Goal: Entertainment & Leisure: Consume media (video, audio)

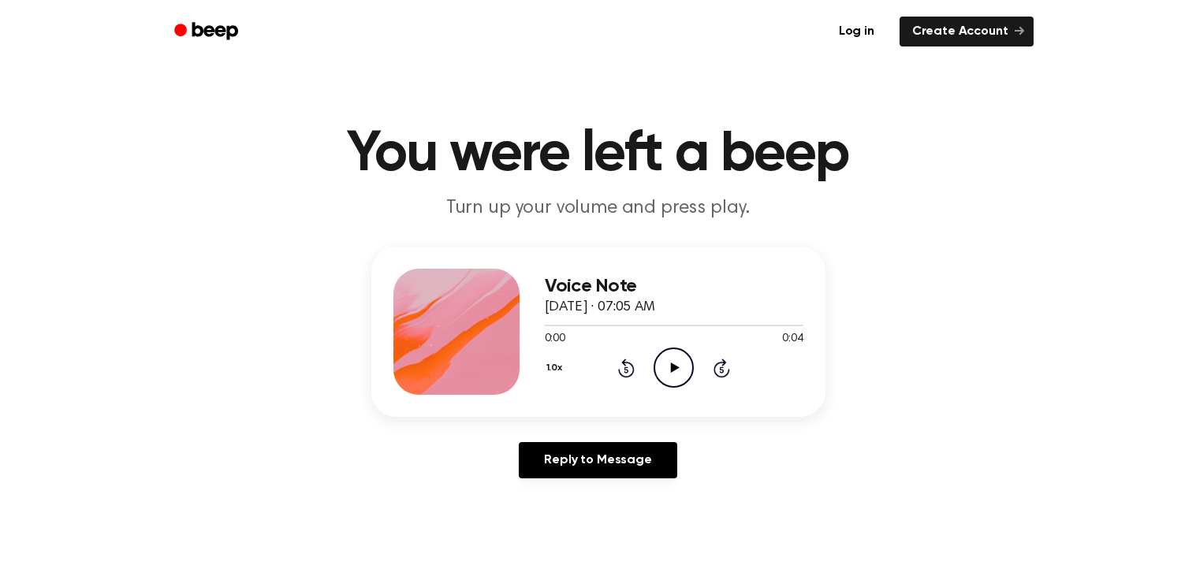
click at [676, 364] on icon "Play Audio" at bounding box center [674, 368] width 40 height 40
click at [676, 364] on icon at bounding box center [673, 368] width 7 height 10
click at [676, 364] on icon "Play Audio" at bounding box center [674, 368] width 40 height 40
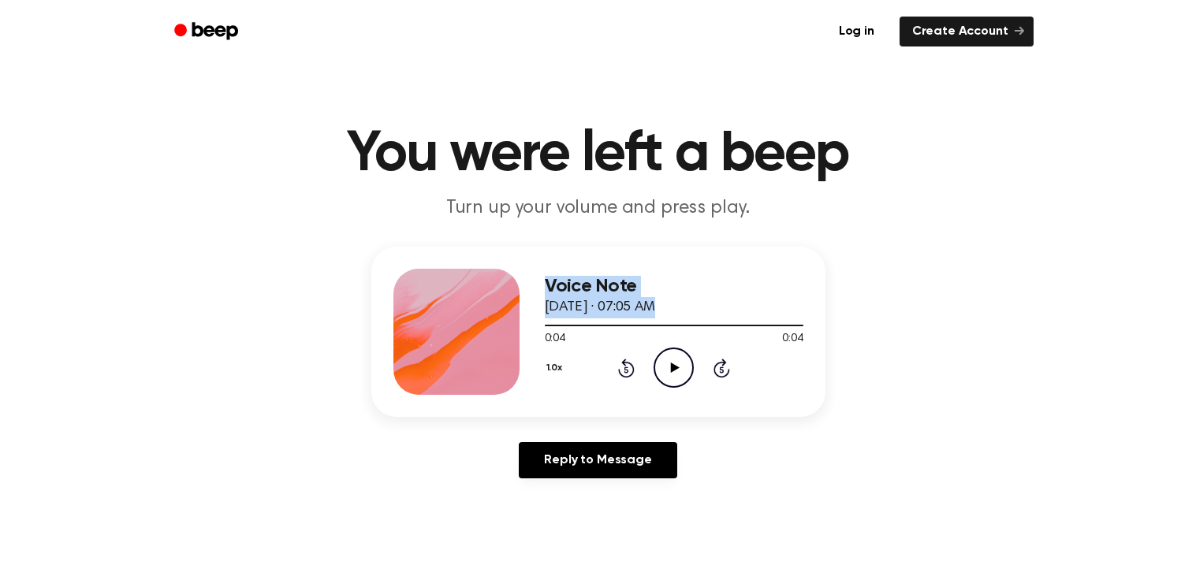
drag, startPoint x: 800, startPoint y: 320, endPoint x: 515, endPoint y: 368, distance: 289.5
click at [515, 368] on div "Voice Note September 12, 2024 · 07:05 AM 0:04 0:04 Your browser does not suppor…" at bounding box center [598, 332] width 454 height 170
click at [674, 364] on icon "Play Audio" at bounding box center [674, 368] width 40 height 40
click at [628, 364] on icon "Rewind 5 seconds" at bounding box center [625, 368] width 17 height 21
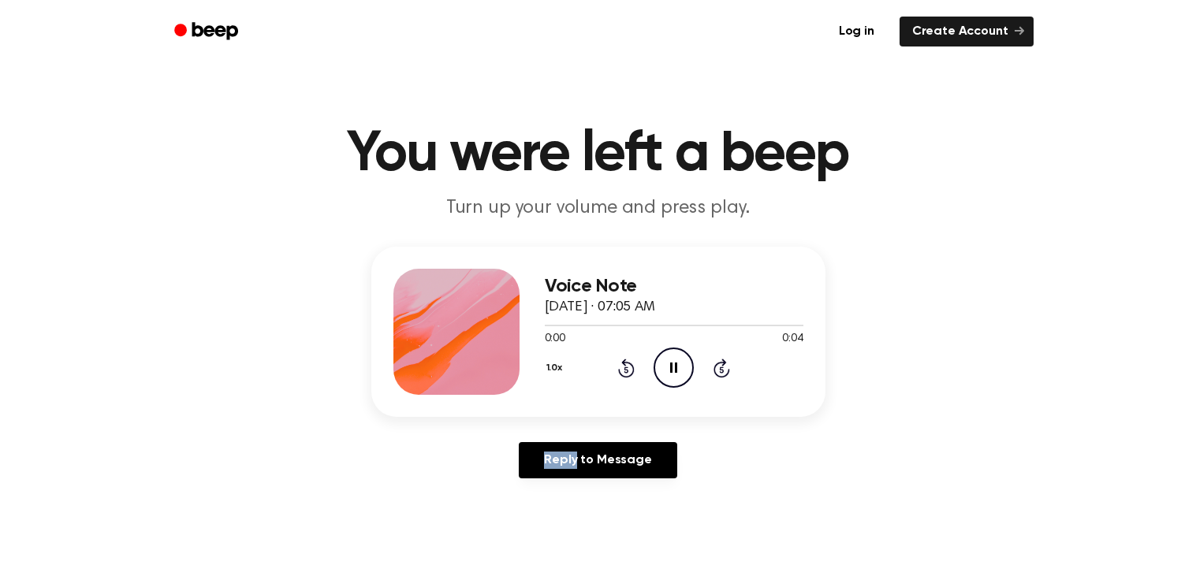
click at [628, 364] on icon "Rewind 5 seconds" at bounding box center [625, 368] width 17 height 21
click at [635, 371] on div "1.0x Rewind 5 seconds Play Audio Skip 5 seconds" at bounding box center [674, 368] width 259 height 40
click at [631, 371] on icon "Rewind 5 seconds" at bounding box center [625, 368] width 17 height 21
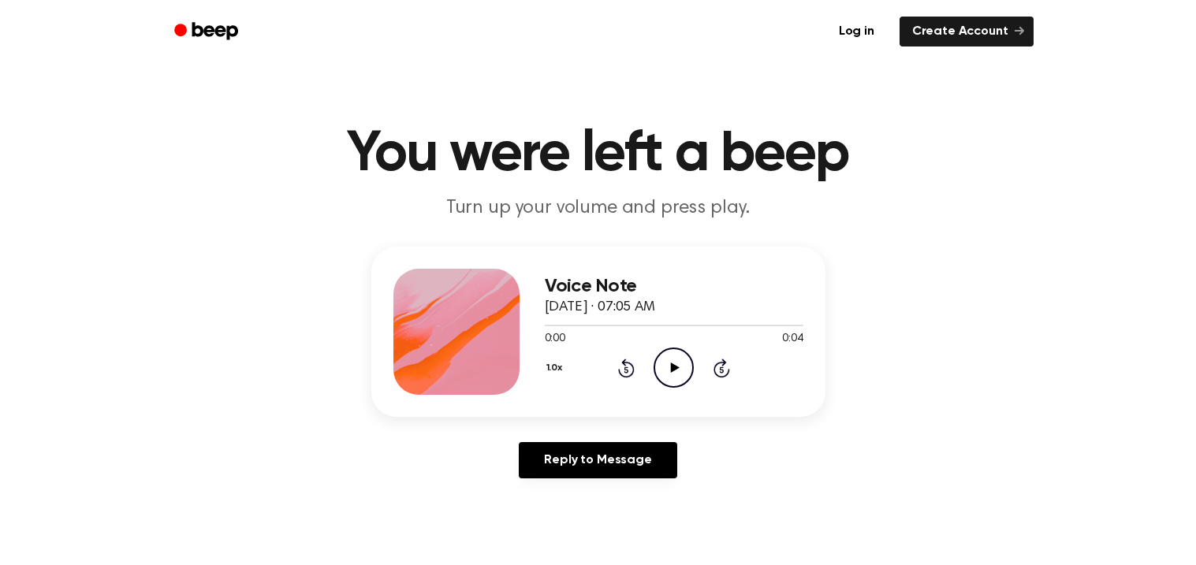
click at [671, 375] on icon "Play Audio" at bounding box center [674, 368] width 40 height 40
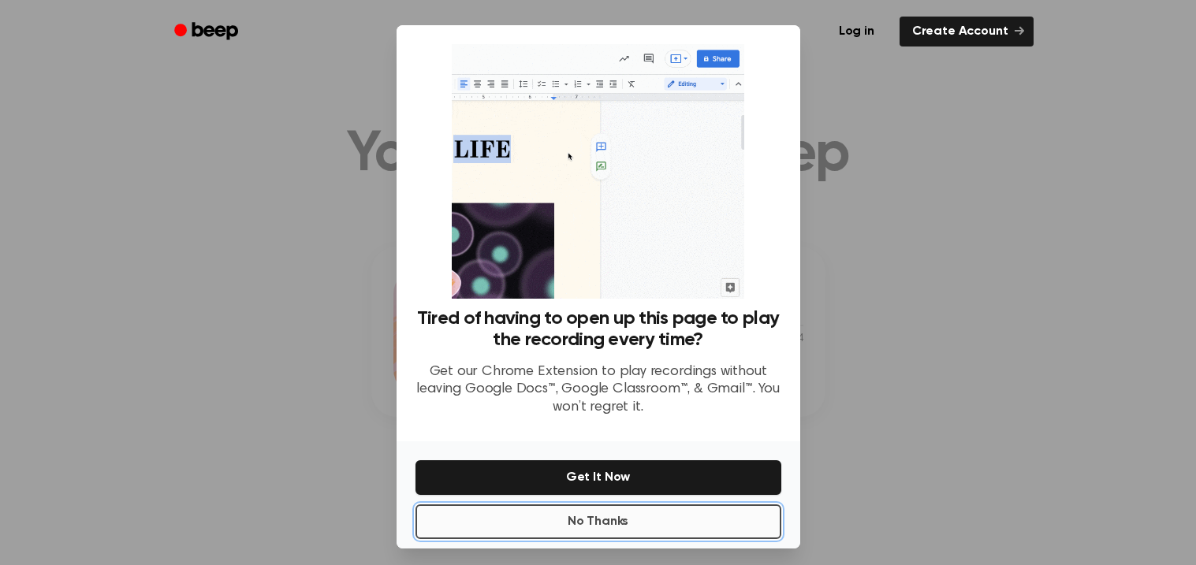
click at [699, 525] on button "No Thanks" at bounding box center [599, 522] width 366 height 35
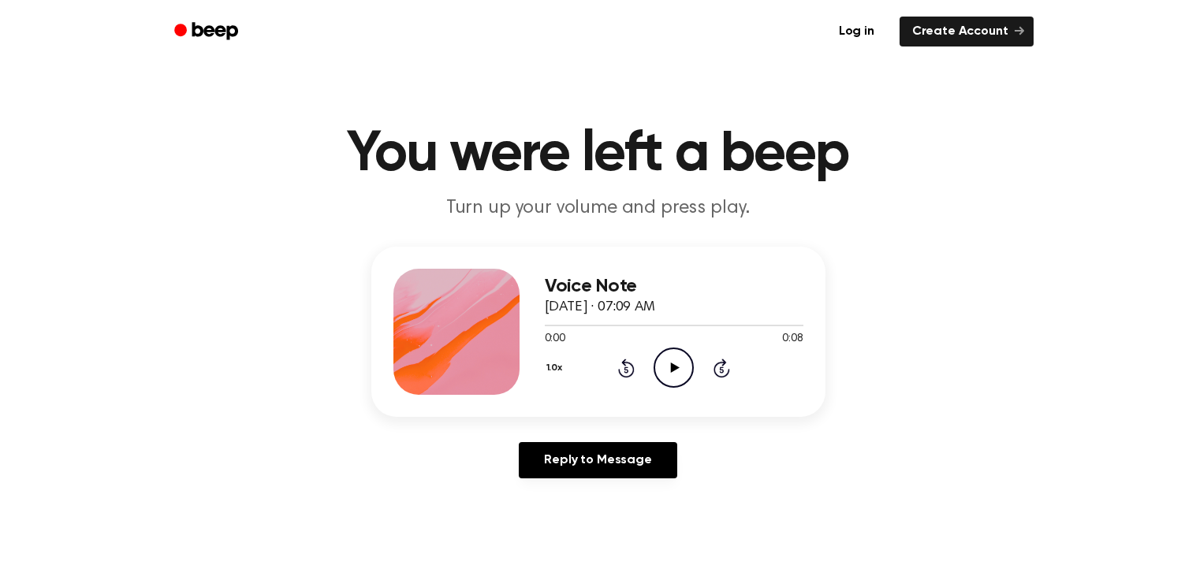
click at [666, 370] on icon "Play Audio" at bounding box center [674, 368] width 40 height 40
click at [627, 363] on icon at bounding box center [626, 368] width 17 height 19
click at [625, 364] on icon at bounding box center [626, 368] width 17 height 19
click at [677, 374] on icon "Play Audio" at bounding box center [674, 368] width 40 height 40
click at [628, 372] on icon at bounding box center [627, 370] width 4 height 6
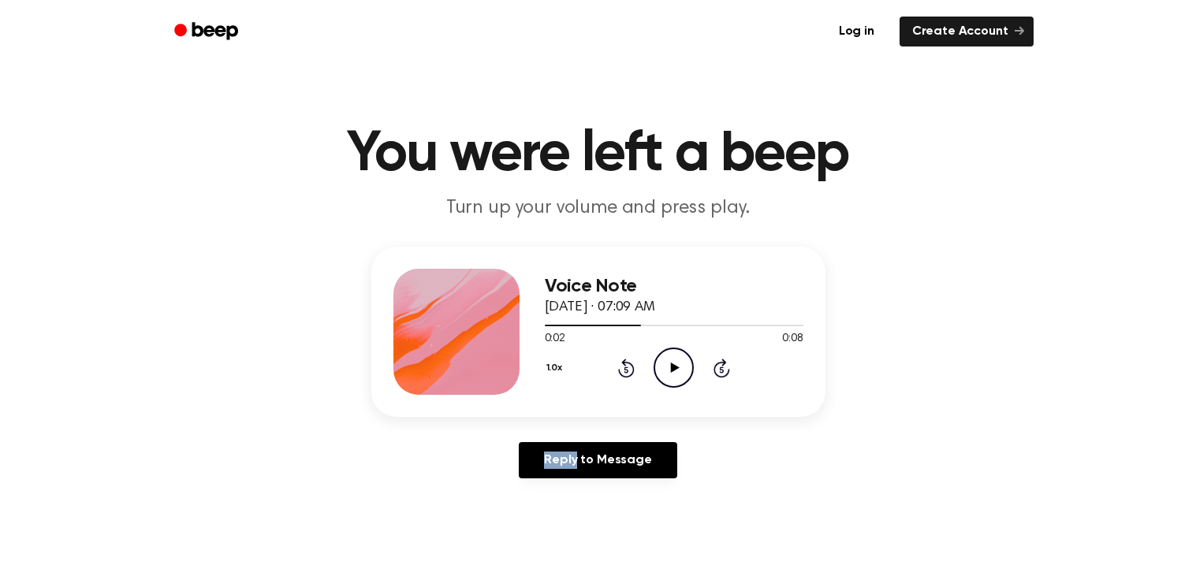
click at [628, 372] on icon at bounding box center [627, 370] width 4 height 6
click at [659, 364] on icon "Play Audio" at bounding box center [674, 368] width 40 height 40
